Goal: Browse casually: Explore the website without a specific task or goal

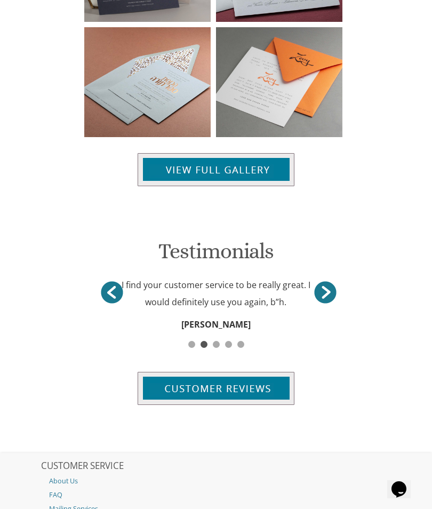
scroll to position [1202, 0]
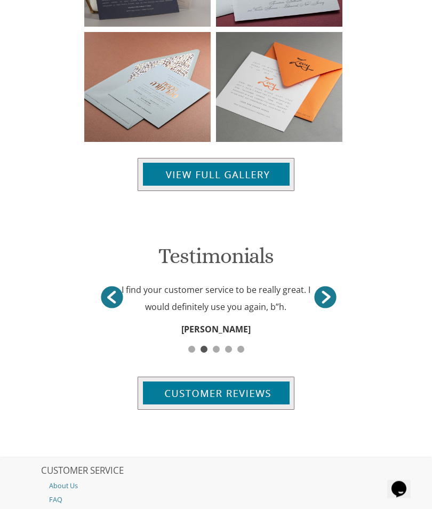
click at [266, 159] on img at bounding box center [216, 175] width 157 height 33
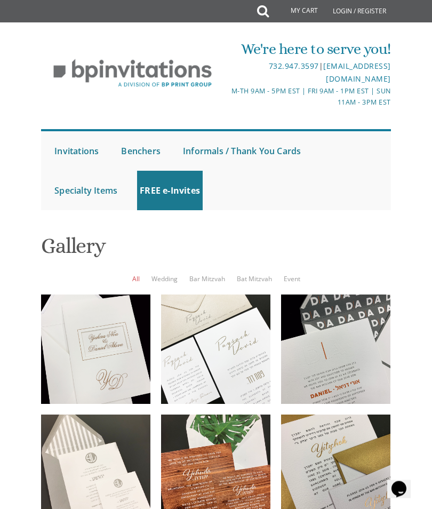
scroll to position [922, 0]
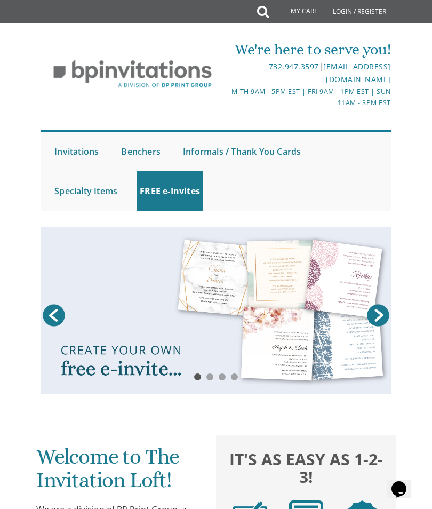
scroll to position [1203, 0]
